Goal: Transaction & Acquisition: Purchase product/service

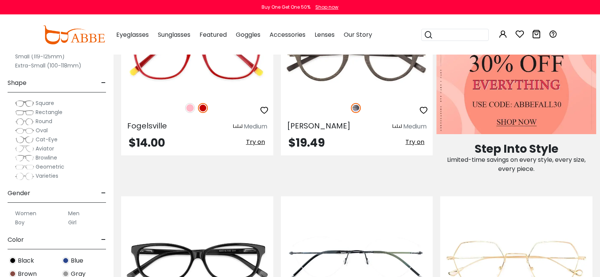
scroll to position [454, 0]
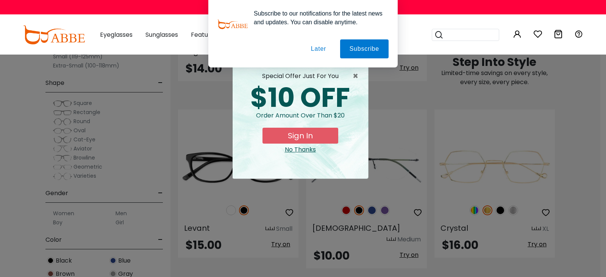
click at [304, 151] on div "No Thanks" at bounding box center [300, 149] width 123 height 9
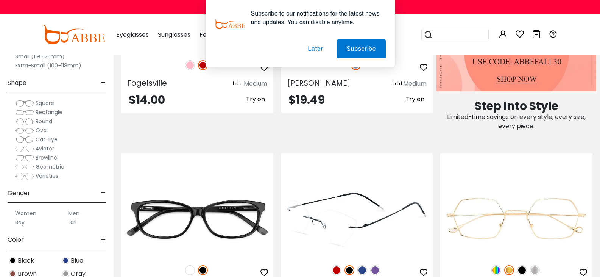
click at [351, 191] on img at bounding box center [357, 219] width 152 height 76
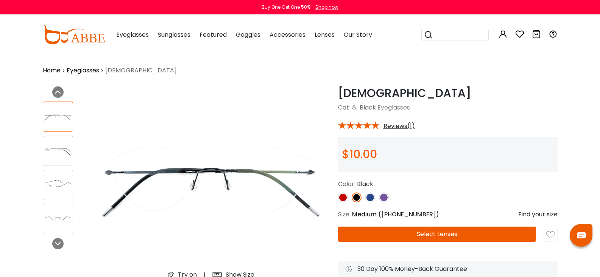
click at [43, 154] on img at bounding box center [58, 151] width 30 height 15
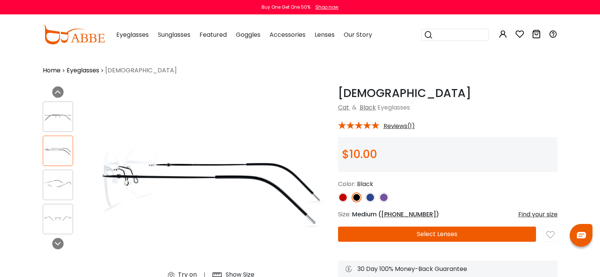
click at [43, 189] on img at bounding box center [58, 185] width 30 height 15
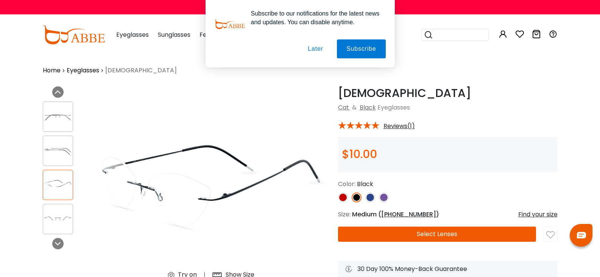
click at [43, 216] on img at bounding box center [58, 219] width 30 height 15
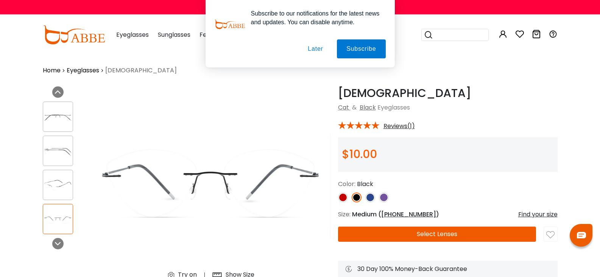
click at [489, 91] on h1 "[DEMOGRAPHIC_DATA]" at bounding box center [448, 93] width 220 height 14
